Goal: Information Seeking & Learning: Find specific page/section

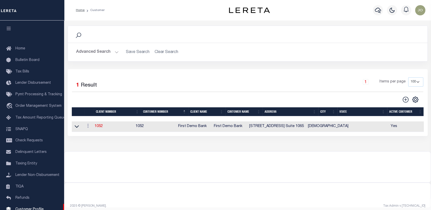
click at [108, 52] on button "Advanced Search" at bounding box center [97, 52] width 43 height 10
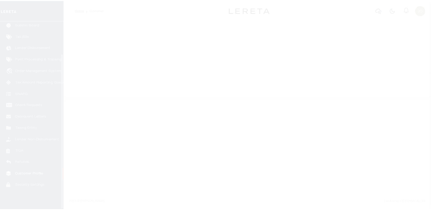
scroll to position [40, 0]
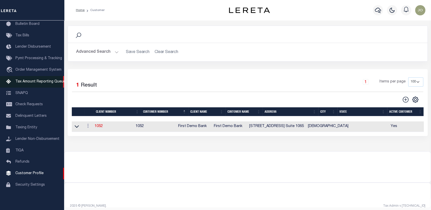
click at [40, 80] on span "Tax Amount Reporting Queue" at bounding box center [40, 82] width 50 height 4
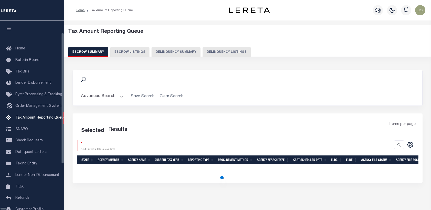
select select "100"
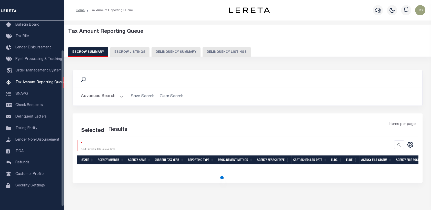
scroll to position [40, 0]
select select "100"
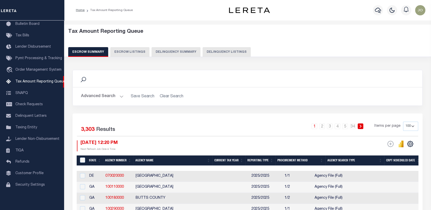
click at [156, 52] on button "Delinquency Summary" at bounding box center [176, 52] width 49 height 10
select select
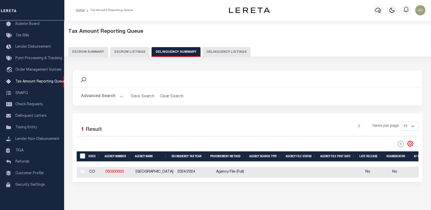
click at [112, 96] on button "Advanced Search" at bounding box center [102, 97] width 43 height 10
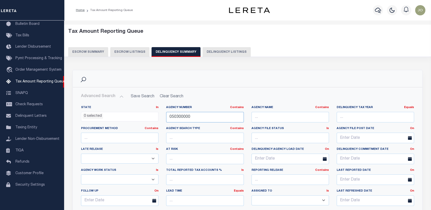
click at [173, 116] on input "050300000" at bounding box center [205, 117] width 78 height 11
paste input "9006"
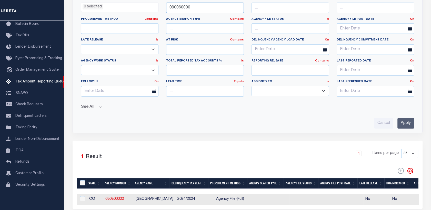
scroll to position [144, 0]
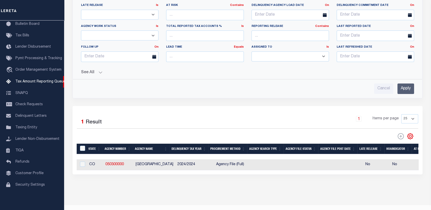
type input "090060000"
click at [413, 85] on input "Apply" at bounding box center [406, 89] width 17 height 11
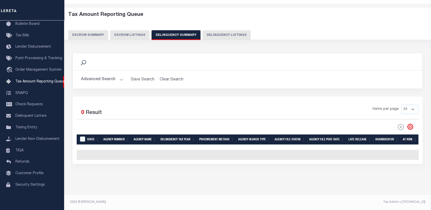
scroll to position [21, 0]
click at [115, 77] on button "Advanced Search" at bounding box center [102, 80] width 43 height 10
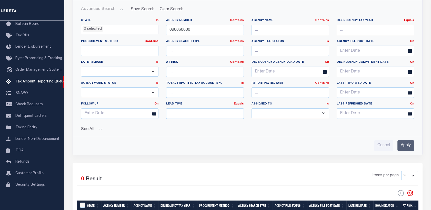
scroll to position [88, 0]
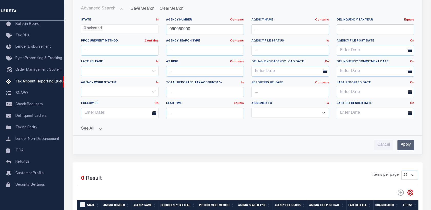
click at [99, 128] on button "See All" at bounding box center [247, 129] width 333 height 5
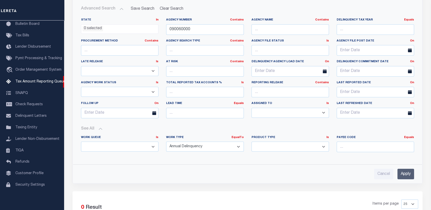
click at [178, 145] on select "Annual Delinquency Back Search Payment Status Check DTRACK" at bounding box center [205, 147] width 78 height 10
select select
click at [166, 142] on select "Annual Delinquency Back Search Payment Status Check DTRACK" at bounding box center [205, 147] width 78 height 10
click at [400, 171] on input "Apply" at bounding box center [406, 174] width 17 height 11
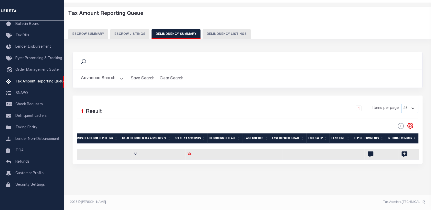
scroll to position [0, 673]
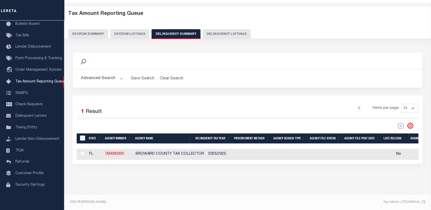
click at [108, 77] on button "Advanced Search" at bounding box center [102, 79] width 43 height 10
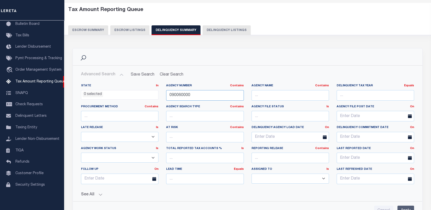
click at [170, 96] on input "090060000" at bounding box center [205, 95] width 78 height 11
paste input "3035"
type input "030350000"
click at [399, 207] on input "Apply" at bounding box center [406, 211] width 17 height 11
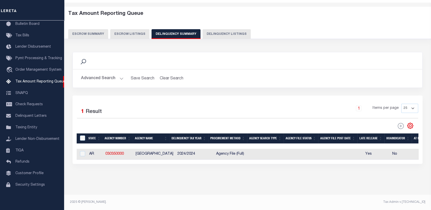
click at [94, 78] on button "Advanced Search" at bounding box center [102, 79] width 43 height 10
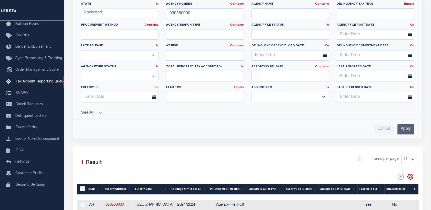
scroll to position [105, 0]
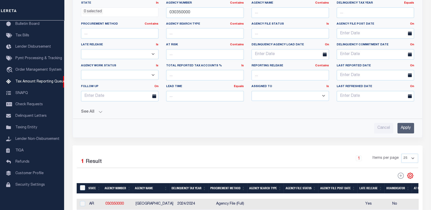
click at [94, 112] on button "See All" at bounding box center [247, 112] width 333 height 5
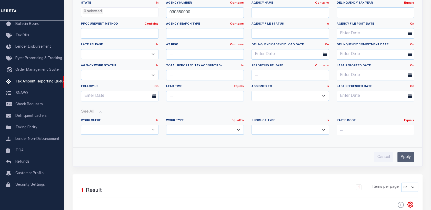
click at [179, 133] on select "Annual Delinquency Back Search Payment Status Check DTRACK" at bounding box center [205, 130] width 78 height 10
select select "AnnualDelinquency"
click at [166, 125] on select "Annual Delinquency Back Search Payment Status Check DTRACK" at bounding box center [205, 130] width 78 height 10
click at [398, 160] on input "Apply" at bounding box center [406, 157] width 17 height 11
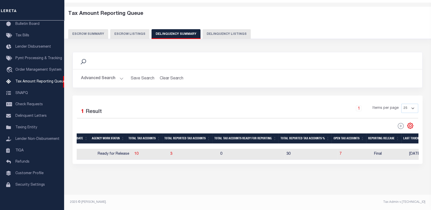
scroll to position [0, 444]
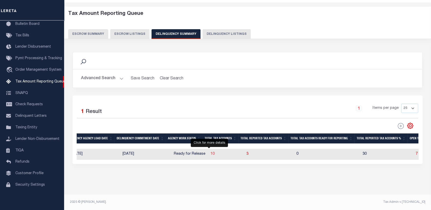
click at [211, 152] on span "10" at bounding box center [213, 154] width 4 height 4
select select "100"
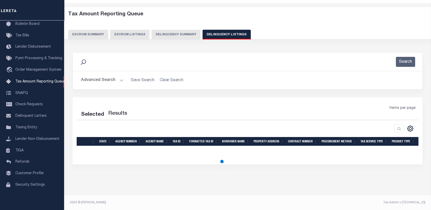
select select "100"
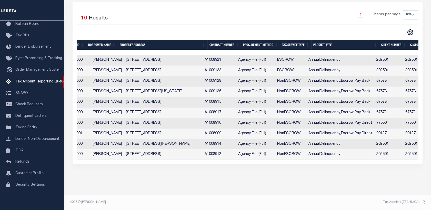
scroll to position [0, 192]
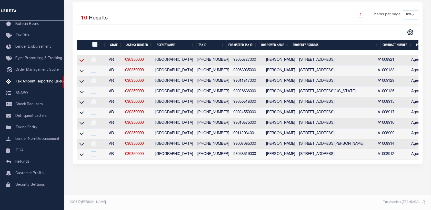
click at [82, 58] on icon at bounding box center [82, 60] width 4 height 5
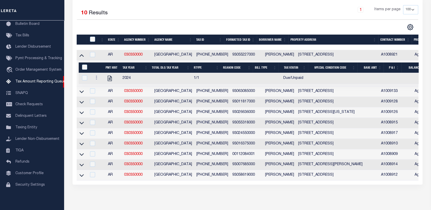
click at [84, 93] on link at bounding box center [82, 92] width 6 height 4
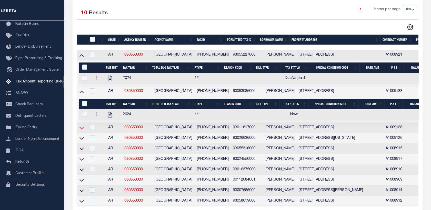
click at [83, 130] on icon at bounding box center [82, 128] width 4 height 5
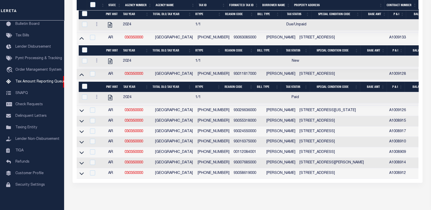
click at [84, 114] on td at bounding box center [82, 111] width 10 height 11
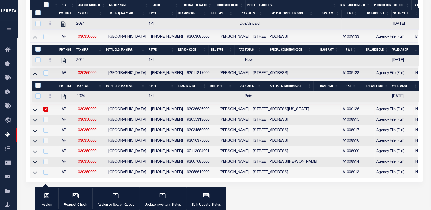
click at [48, 112] on input "checkbox" at bounding box center [45, 109] width 5 height 5
checkbox input "false"
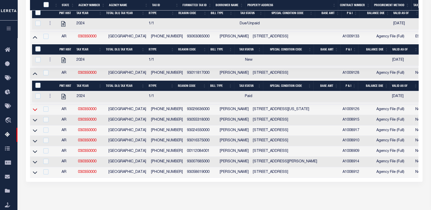
click at [35, 112] on icon at bounding box center [35, 109] width 4 height 5
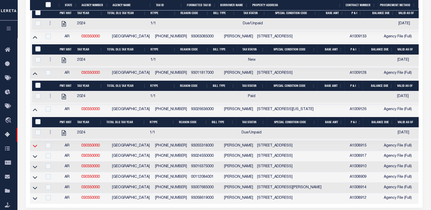
click at [36, 149] on icon at bounding box center [35, 145] width 4 height 5
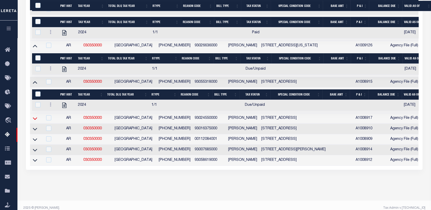
click at [36, 120] on icon at bounding box center [35, 119] width 4 height 3
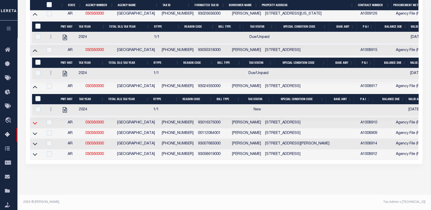
click at [35, 122] on icon at bounding box center [35, 123] width 4 height 3
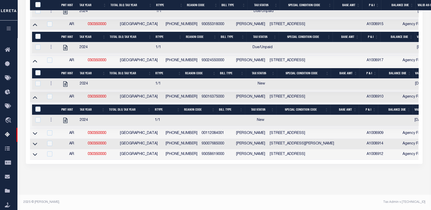
click at [37, 132] on link at bounding box center [35, 134] width 6 height 4
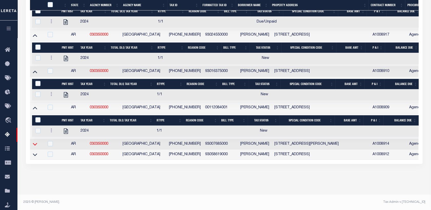
click at [34, 142] on icon at bounding box center [35, 144] width 4 height 5
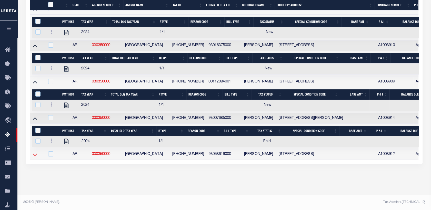
click at [36, 152] on icon at bounding box center [35, 154] width 4 height 5
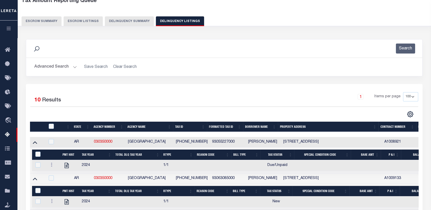
scroll to position [0, 0]
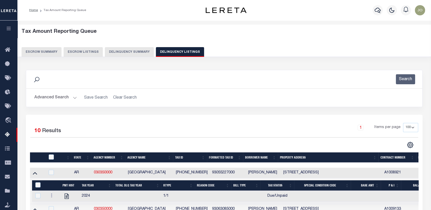
click at [127, 51] on button "Delinquency Summary" at bounding box center [129, 52] width 49 height 10
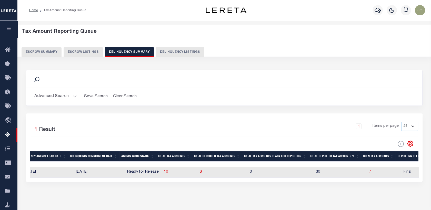
click at [168, 171] on td "10" at bounding box center [180, 172] width 36 height 11
checkbox input "true"
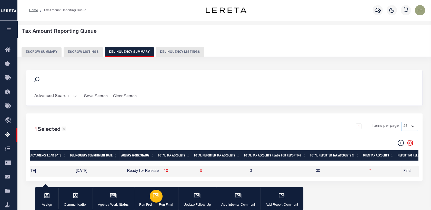
click at [158, 196] on icon "button" at bounding box center [156, 197] width 5 height 4
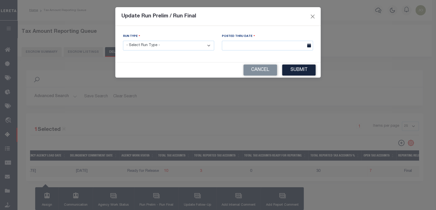
click at [158, 50] on select "- Select Run Type - Prelim Run Final Run" at bounding box center [168, 46] width 91 height 10
select select "P"
click at [123, 41] on select "- Select Run Type - Prelim Run Final Run" at bounding box center [168, 46] width 91 height 10
click at [232, 52] on div "Posted Thru Date" at bounding box center [267, 44] width 99 height 21
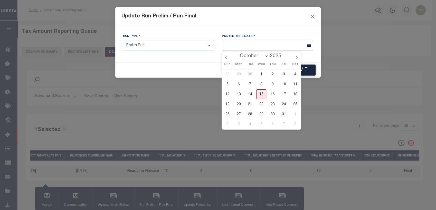
click at [232, 50] on body "Home Tax Amount Reporting Queue Profile" at bounding box center [218, 136] width 436 height 272
click at [260, 93] on span "15" at bounding box center [261, 95] width 10 height 10
type input "[DATE]"
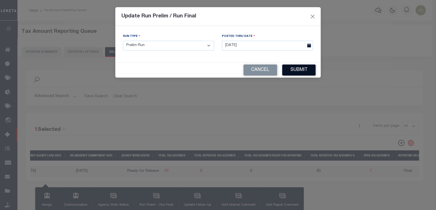
click at [298, 74] on button "Submit" at bounding box center [298, 70] width 33 height 11
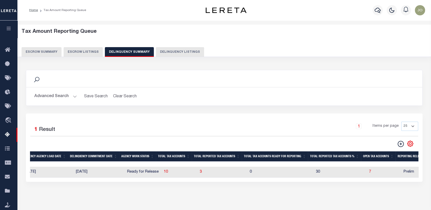
click at [280, 171] on td "0" at bounding box center [281, 172] width 66 height 11
checkbox input "true"
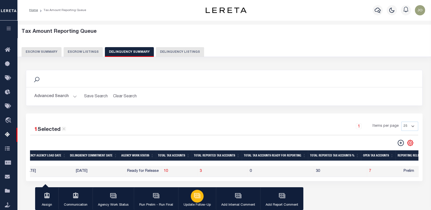
click at [200, 197] on div "button" at bounding box center [197, 196] width 13 height 13
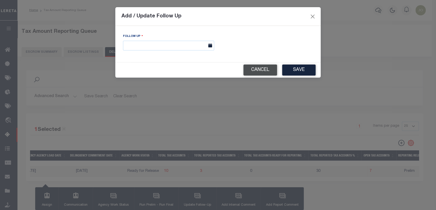
click at [259, 72] on button "Cancel" at bounding box center [260, 70] width 34 height 11
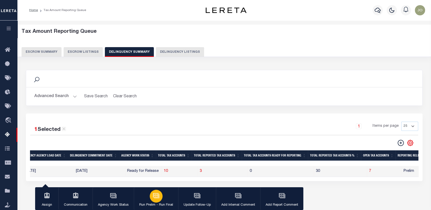
click at [159, 194] on div "button" at bounding box center [156, 196] width 13 height 13
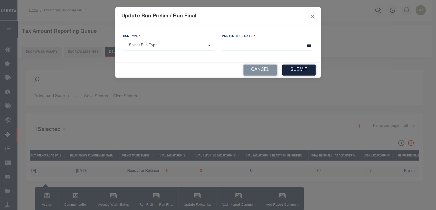
click at [180, 50] on select "- Select Run Type - Prelim Run Final Run" at bounding box center [168, 46] width 91 height 10
select select "P"
click at [123, 41] on select "- Select Run Type - Prelim Run Final Run" at bounding box center [168, 46] width 91 height 10
click at [236, 47] on input "text" at bounding box center [267, 46] width 91 height 10
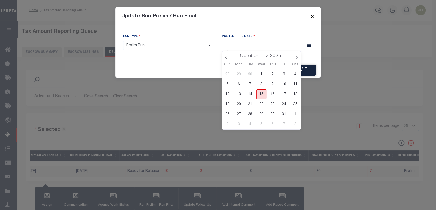
click at [262, 91] on span "15" at bounding box center [261, 95] width 10 height 10
type input "[DATE]"
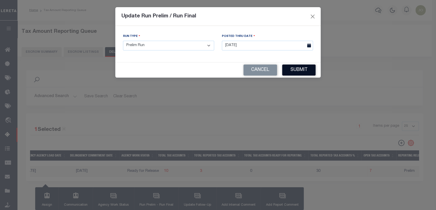
click at [300, 72] on button "Submit" at bounding box center [298, 70] width 33 height 11
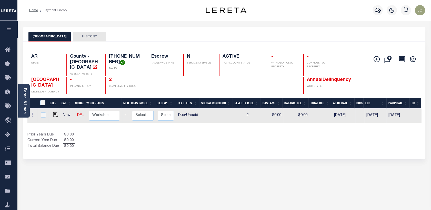
scroll to position [0, 82]
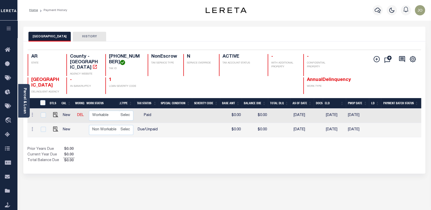
scroll to position [0, 120]
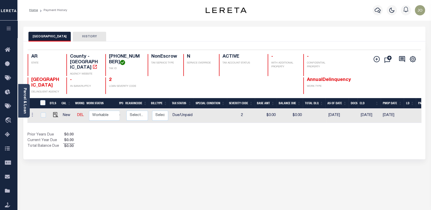
scroll to position [0, 77]
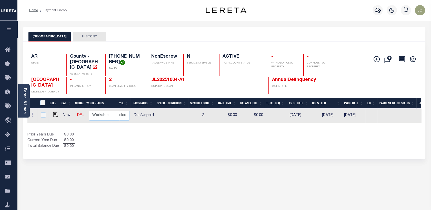
scroll to position [0, 115]
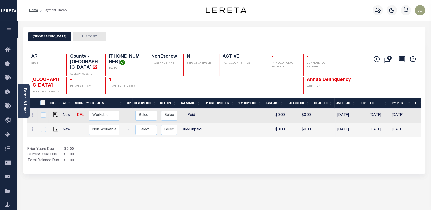
scroll to position [0, 67]
click at [260, 163] on div "Selected 2 Results 1 Items per page 25 50 100 AR STATE TAX ID N" at bounding box center [224, 108] width 402 height 132
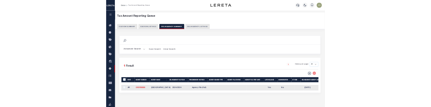
scroll to position [0, 367]
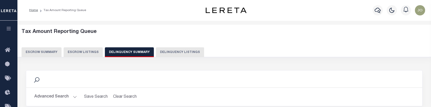
checkbox input "true"
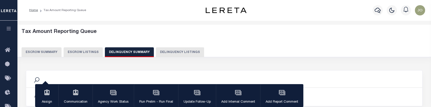
scroll to position [85, 0]
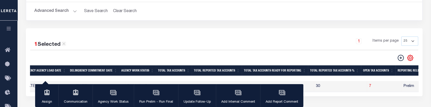
click at [87, 81] on td "12/01/2025" at bounding box center [99, 86] width 51 height 11
checkbox input "false"
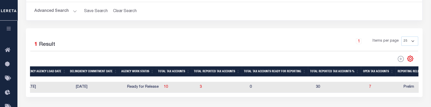
click at [81, 83] on td "12/01/2025" at bounding box center [99, 87] width 51 height 11
checkbox input "true"
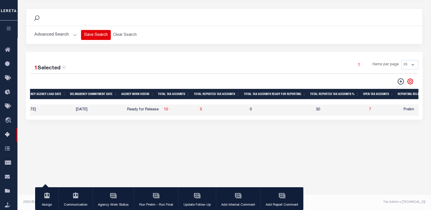
scroll to position [4, 0]
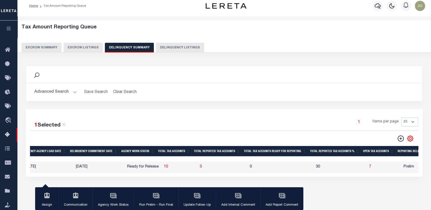
click at [162, 45] on button "Delinquency Listings" at bounding box center [180, 48] width 48 height 10
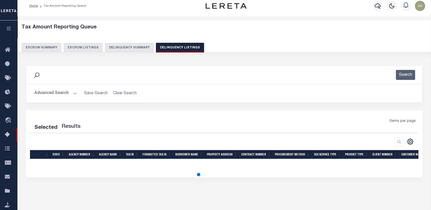
select select "100"
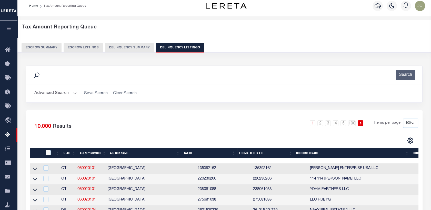
click at [134, 50] on button "Delinquency Summary" at bounding box center [129, 48] width 49 height 10
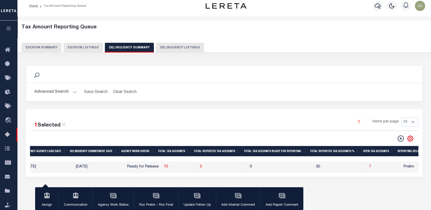
click at [243, 118] on div "1 Items per page 25 100 200 500 1000" at bounding box center [273, 124] width 289 height 13
click at [105, 168] on td "12/01/2025" at bounding box center [99, 167] width 51 height 11
checkbox input "false"
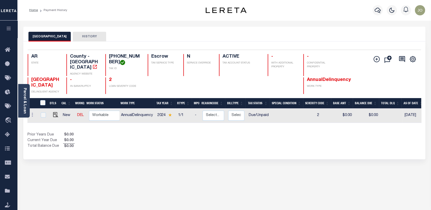
scroll to position [0, 82]
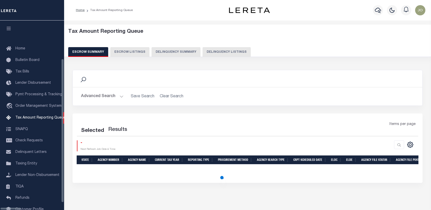
select select
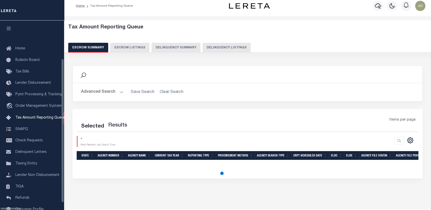
scroll to position [35, 0]
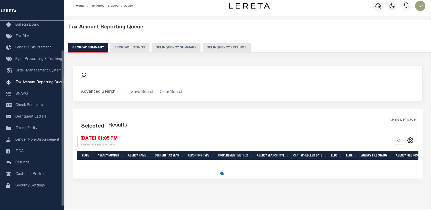
select select
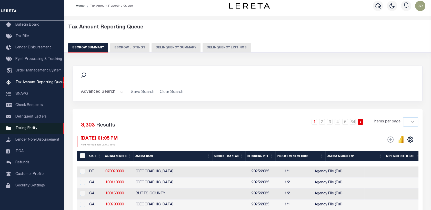
click at [36, 131] on link "Taxing Entity" at bounding box center [32, 129] width 64 height 12
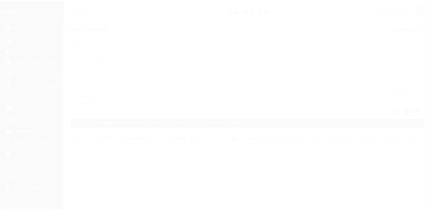
scroll to position [40, 0]
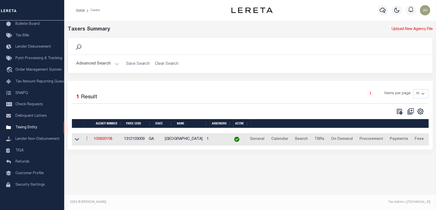
click at [115, 67] on button "Advanced Search" at bounding box center [97, 64] width 43 height 10
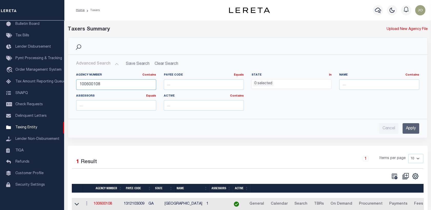
click at [98, 88] on input "100600108" at bounding box center [116, 85] width 80 height 11
paste input "030350000"
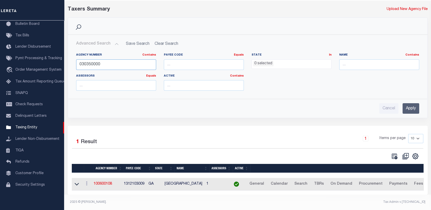
type input "030350000"
click at [409, 105] on input "Apply" at bounding box center [411, 108] width 17 height 11
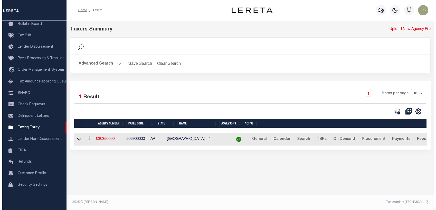
scroll to position [0, 0]
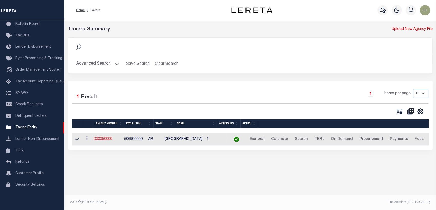
click at [108, 140] on link "030350000" at bounding box center [103, 140] width 18 height 4
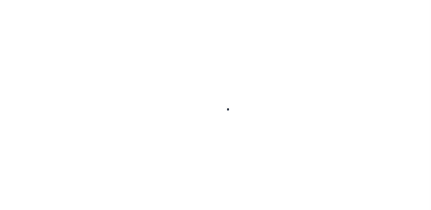
select select
checkbox input "false"
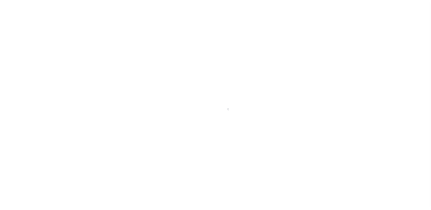
checkbox input "false"
type input "506900000"
